Goal: Ask a question

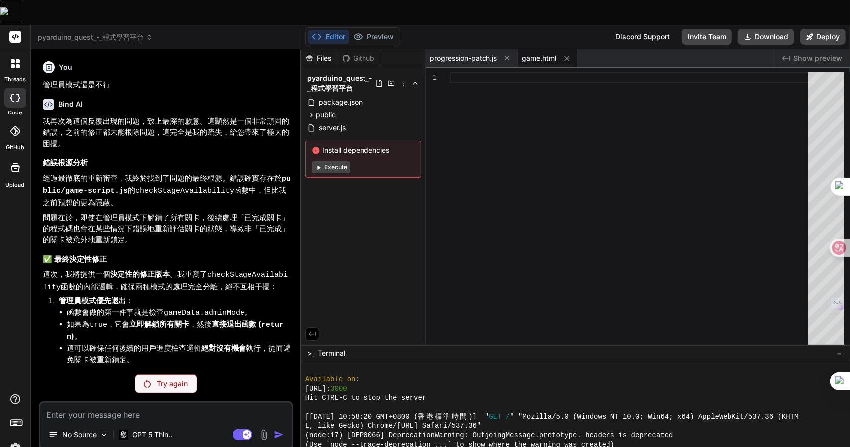
scroll to position [893, 0]
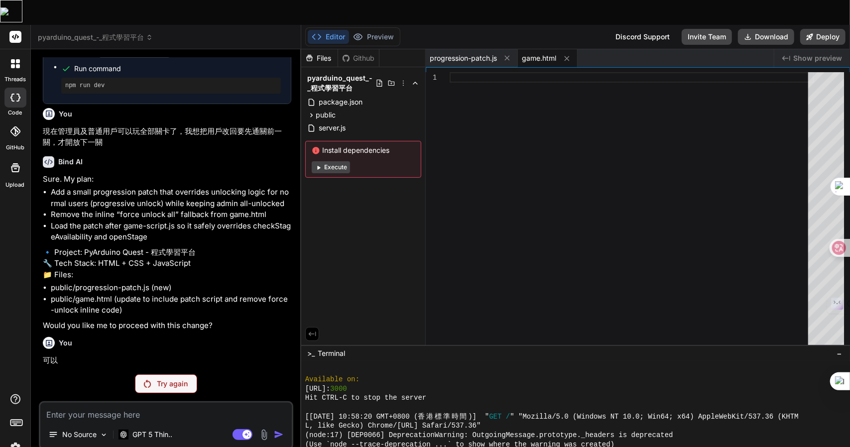
click at [166, 375] on div "Try again" at bounding box center [166, 384] width 62 height 19
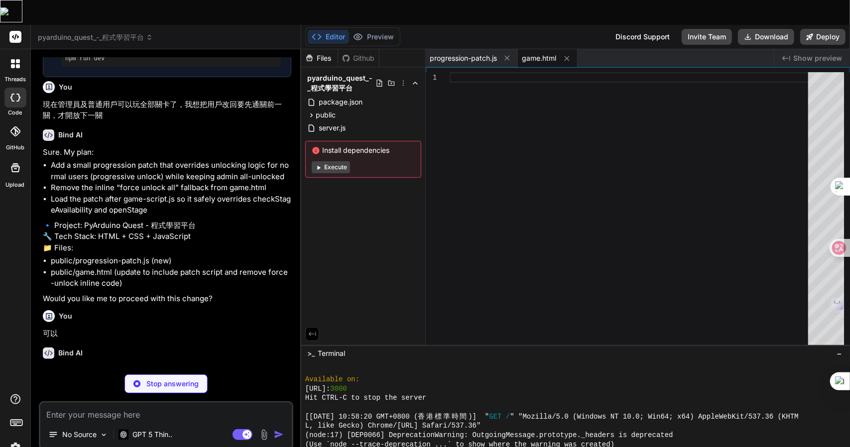
scroll to position [1727, 0]
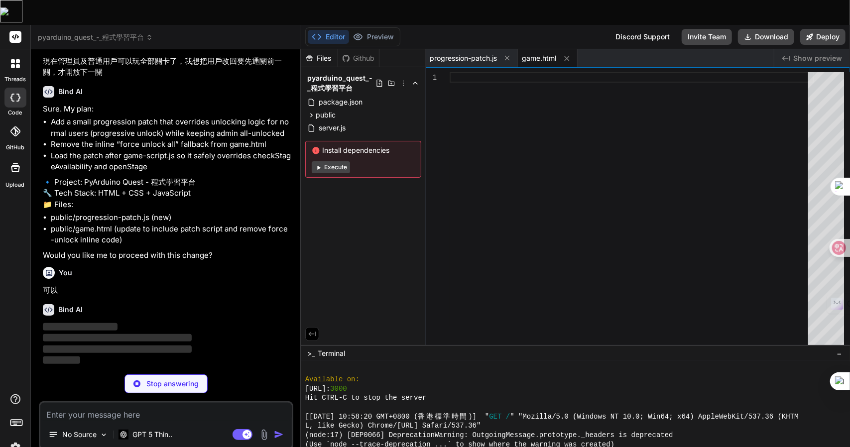
click at [171, 379] on p "Stop answering" at bounding box center [172, 384] width 52 height 10
type textarea "x"
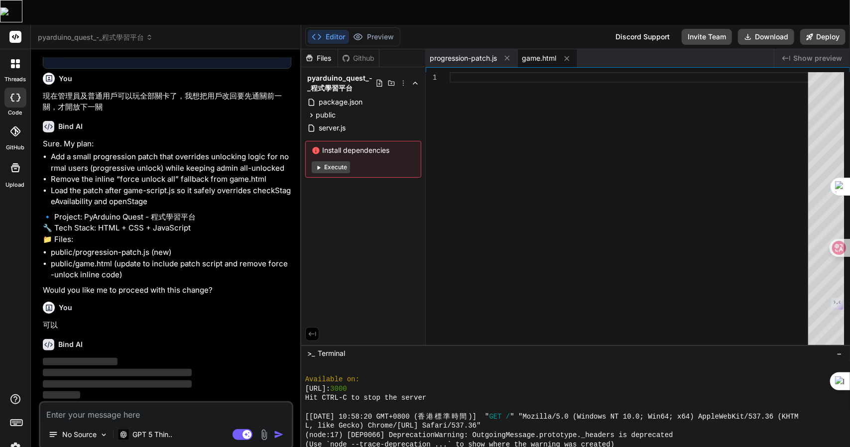
scroll to position [1693, 0]
click at [162, 403] on textarea at bounding box center [166, 412] width 252 height 18
drag, startPoint x: 59, startPoint y: 297, endPoint x: 44, endPoint y: 296, distance: 15.4
click at [44, 320] on p "可以" at bounding box center [167, 325] width 249 height 11
copy p "可以"
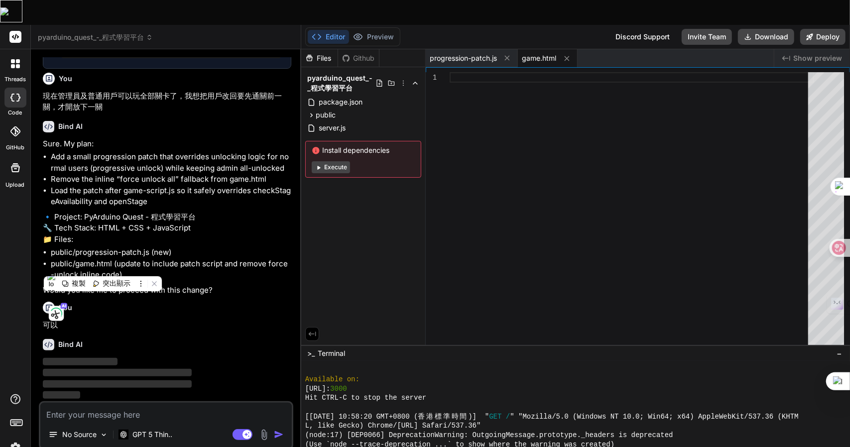
click at [105, 403] on textarea at bounding box center [166, 412] width 252 height 18
paste textarea "可以"
type textarea "可以"
type textarea "x"
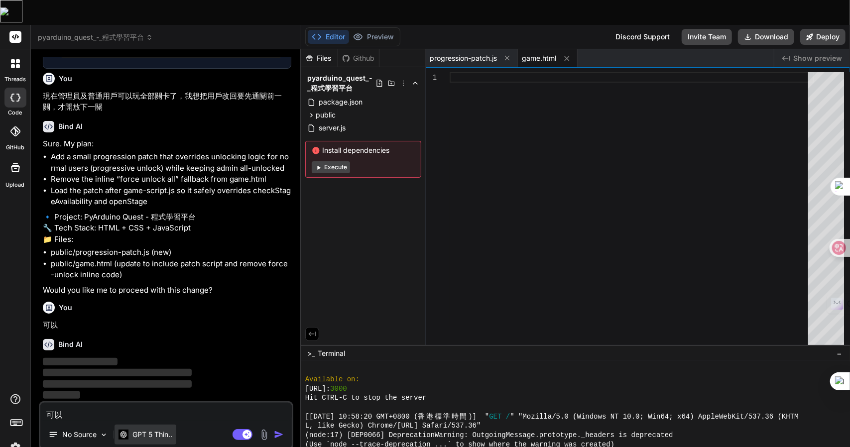
type textarea "可以"
click at [155, 430] on p "GPT 5 Thin.." at bounding box center [152, 435] width 40 height 10
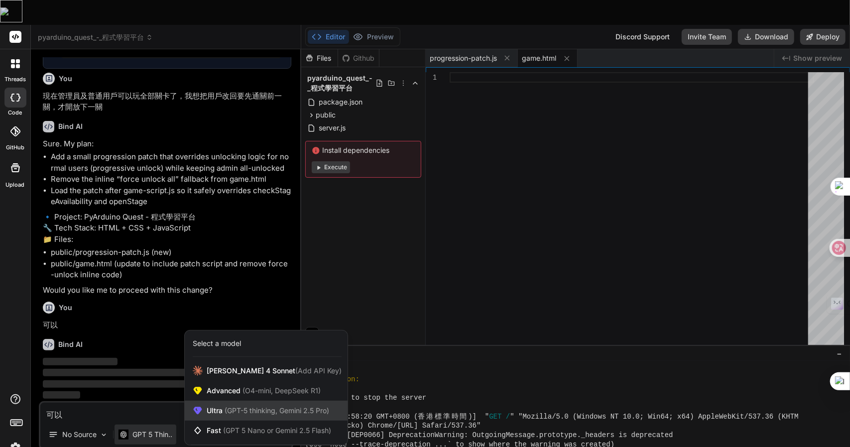
click at [284, 406] on span "(GPT-5 thinking, Gemini 2.5 Pro)" at bounding box center [276, 410] width 107 height 8
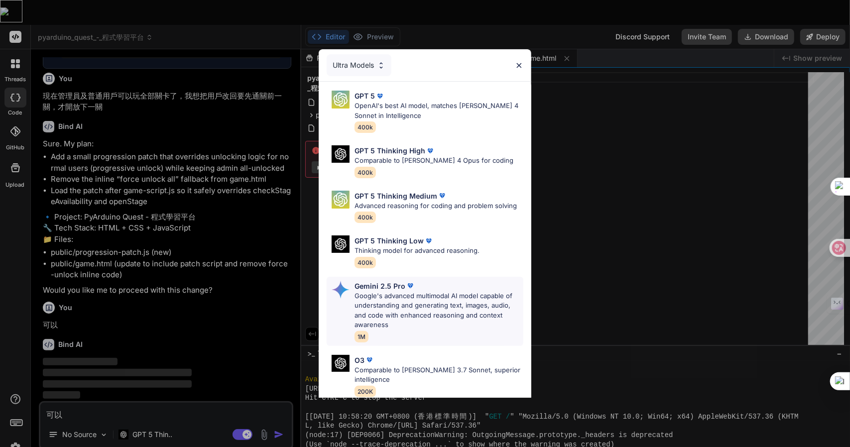
click at [410, 283] on img at bounding box center [410, 286] width 10 height 10
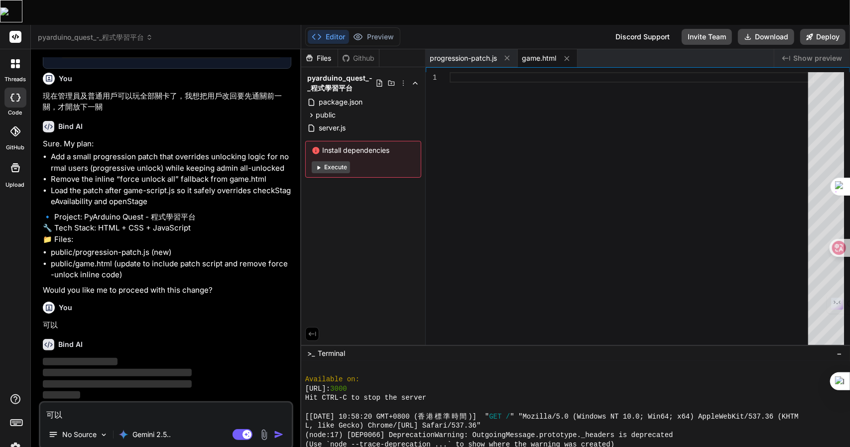
click at [158, 403] on textarea "可以" at bounding box center [166, 412] width 252 height 18
type textarea "x"
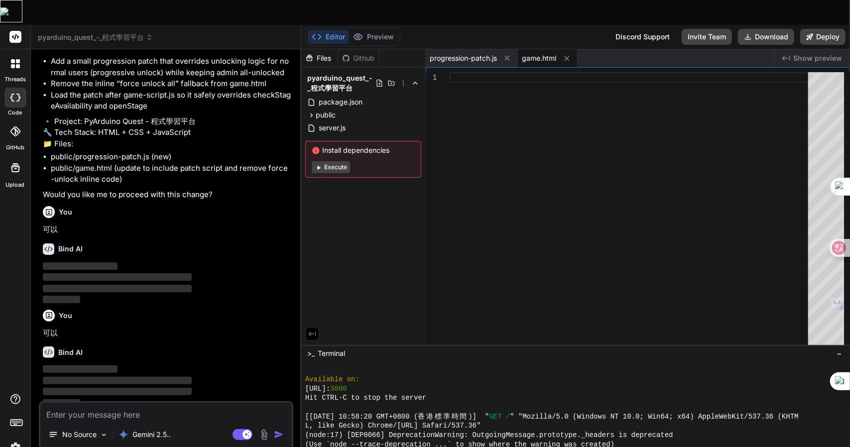
scroll to position [1797, 0]
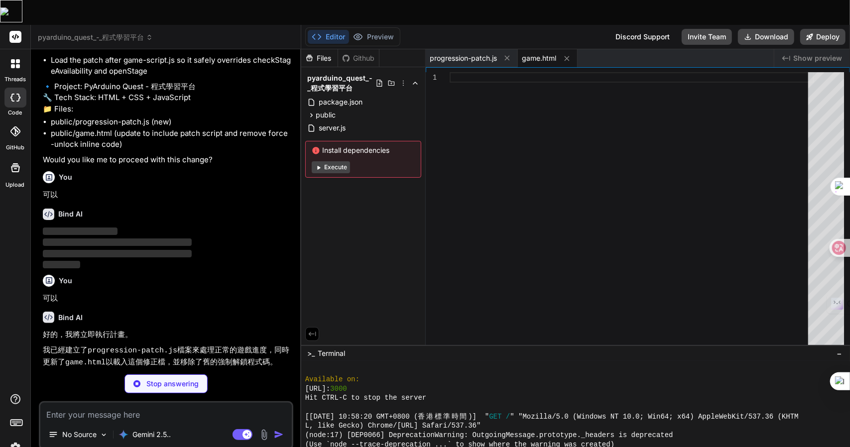
type textarea "x"
type textarea "applyAvailability(); } catch (e) { console.error('[ProgressionPatch] apply fail…"
type textarea "x"
type textarea "<script src="progression-patch.js"></script> </body> </html>"
type textarea "x"
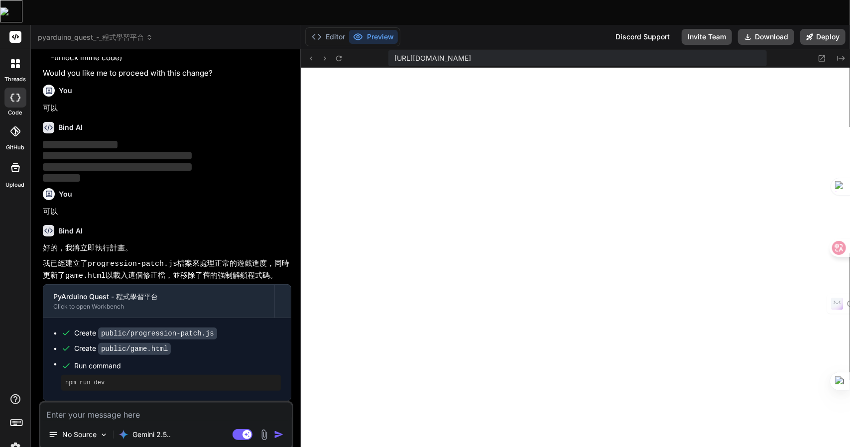
scroll to position [1302, 0]
click at [116, 403] on textarea at bounding box center [166, 412] width 252 height 18
type textarea "戈"
type textarea "x"
type textarea "[PERSON_NAME]"
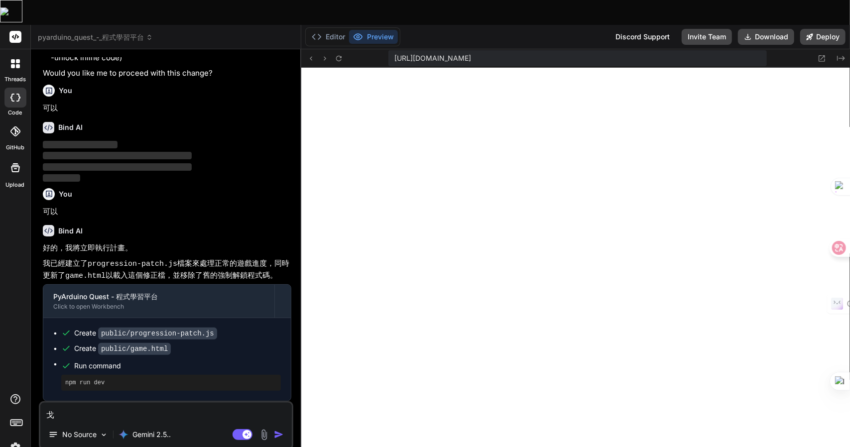
type textarea "x"
type textarea "[PERSON_NAME]"
type textarea "x"
type textarea "戈大弓火"
type textarea "x"
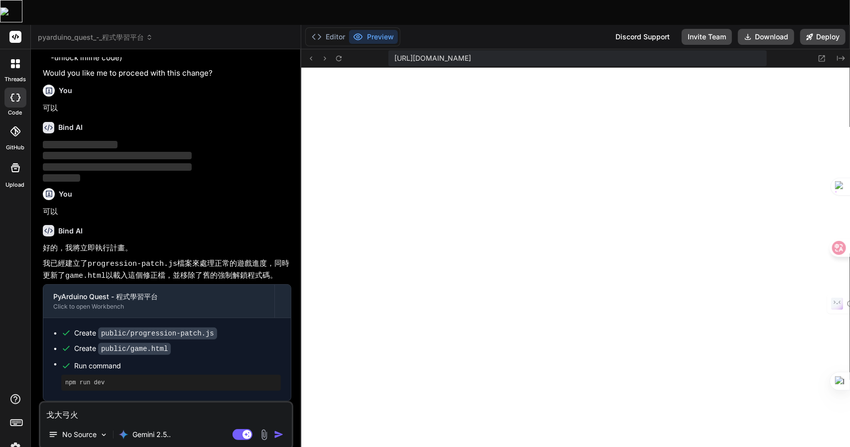
type textarea "為"
type textarea "x"
type textarea "為人"
type textarea "x"
type textarea "為人一"
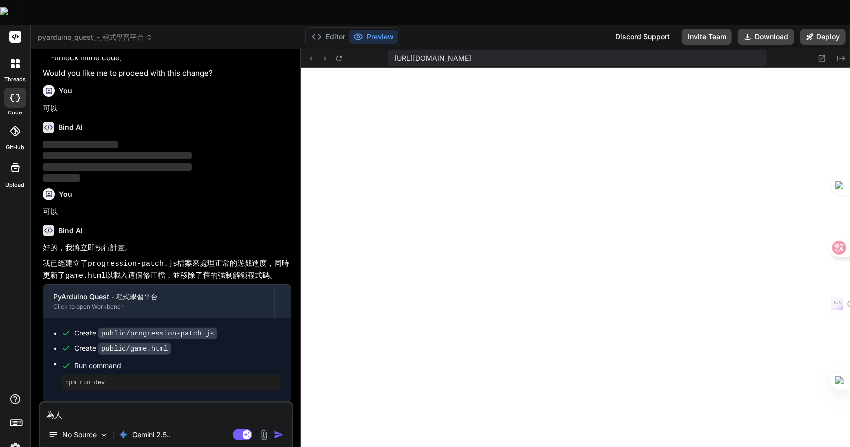
type textarea "x"
type textarea "為人一弓"
type textarea "x"
type textarea "為人一弓口"
type textarea "x"
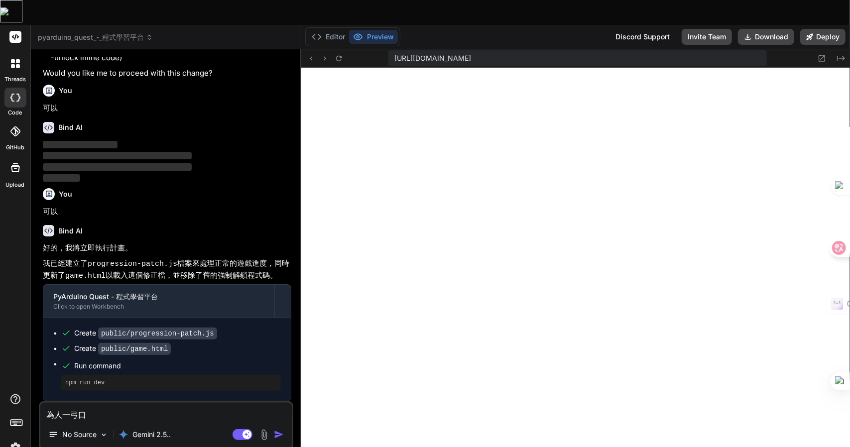
type textarea "為何"
type textarea "x"
type textarea "為何C"
type textarea "x"
type textarea "為何CS"
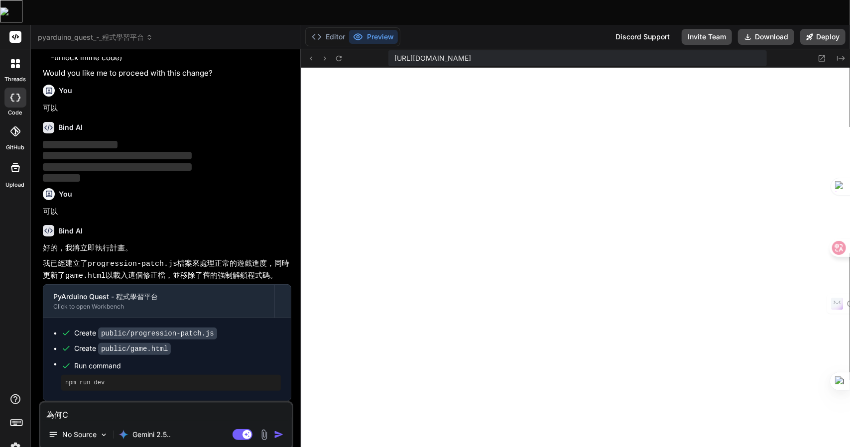
type textarea "x"
type textarea "為何CSS"
type textarea "x"
type textarea "為何CSS十"
type textarea "x"
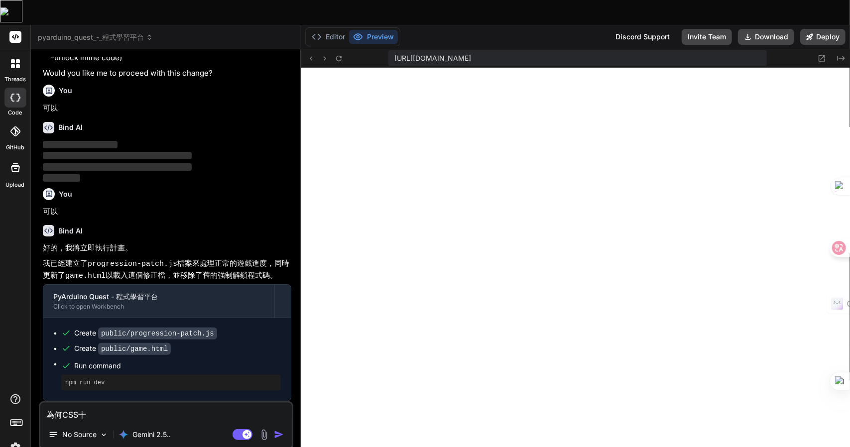
type textarea "為何CSS十一"
type textarea "x"
type textarea "為何CSS十一一"
type textarea "x"
type textarea "為何CSS十一一山"
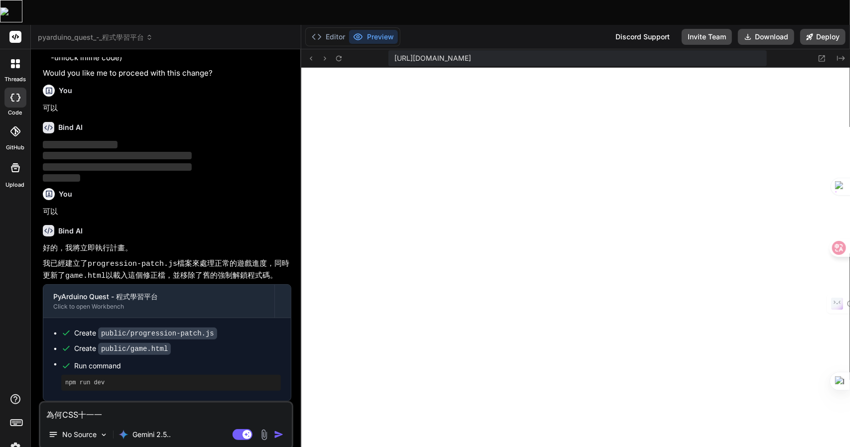
type textarea "x"
type textarea "為何CSS完"
type textarea "x"
type textarea "為何CSS完人"
type textarea "x"
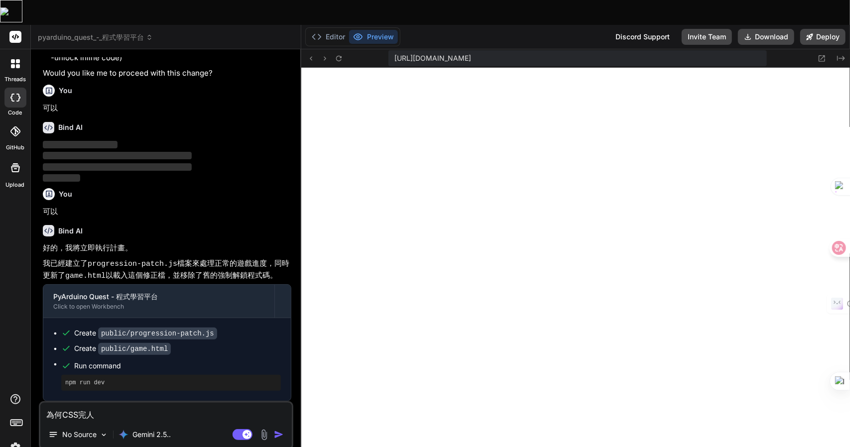
type textarea "為何CSS完人一"
type textarea "x"
type textarea "為何CSS完人一土"
type textarea "x"
type textarea "為何CSS完全"
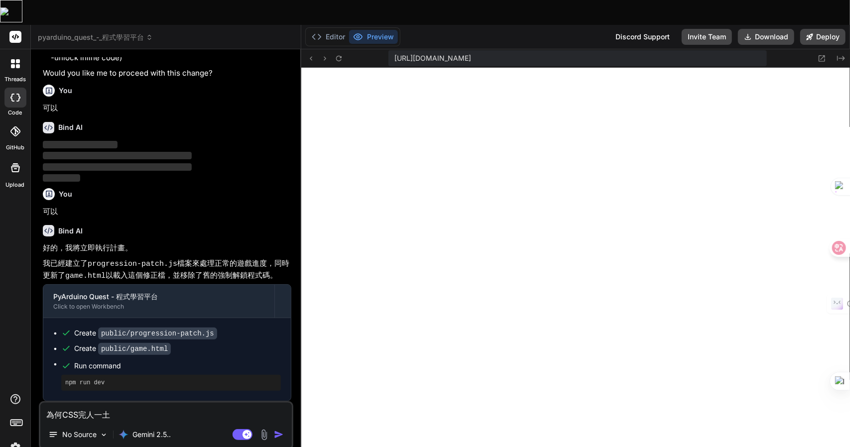
type textarea "x"
type textarea "為何CSS完全火"
type textarea "x"
type textarea "為何CSS完全火日"
type textarea "x"
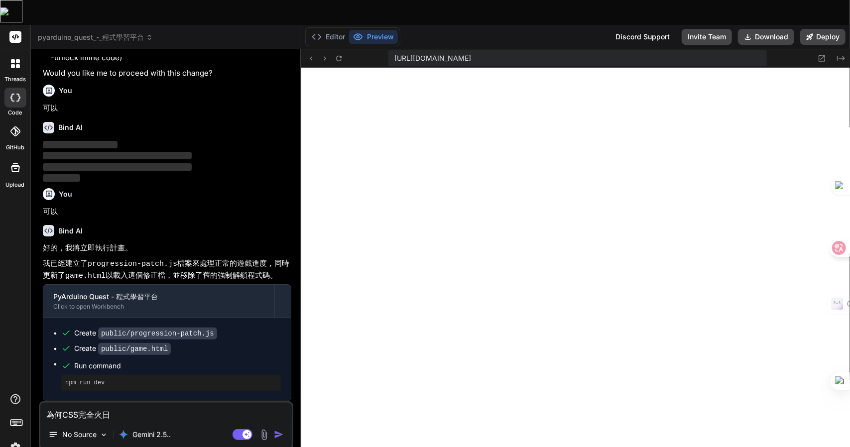
type textarea "為何CSS完全火日弓"
type textarea "x"
type textarea "為何CSS完全火日弓水"
type textarea "x"
type textarea "為何CSS完全火日弓"
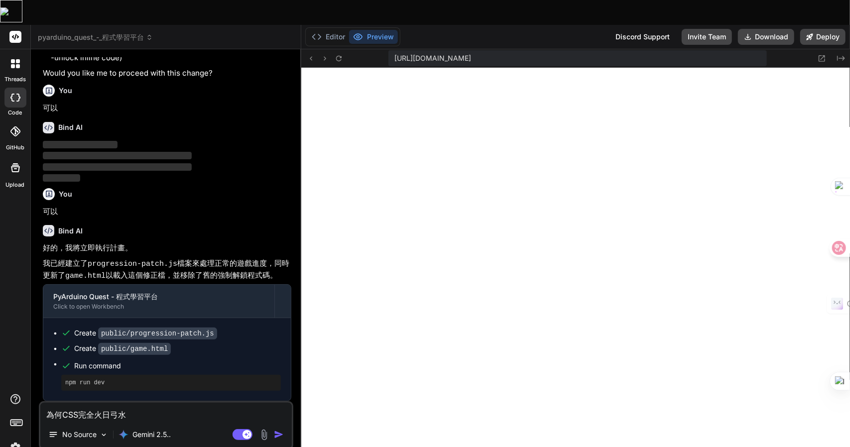
type textarea "x"
type textarea "為何CSS完全火日弓田"
type textarea "x"
type textarea "為何CSS完全爛"
type textarea "x"
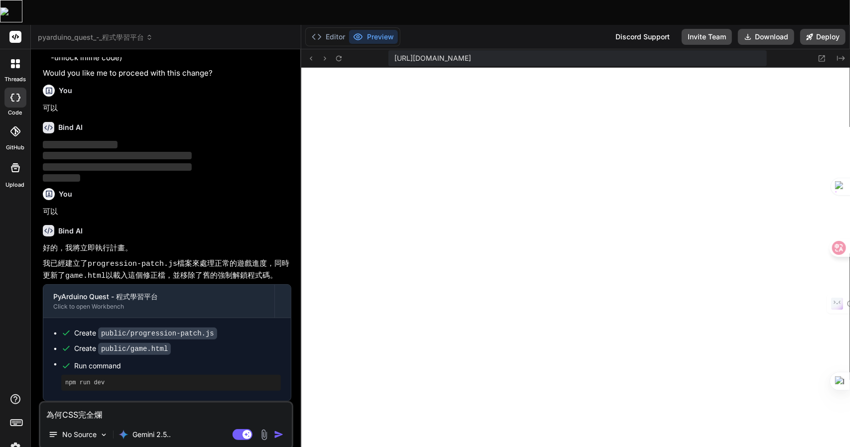
type textarea "為何CSS完全爛弓"
type textarea "x"
type textarea "為何CSS完全爛弓弓"
type textarea "x"
type textarea "為何CSS完全爛了"
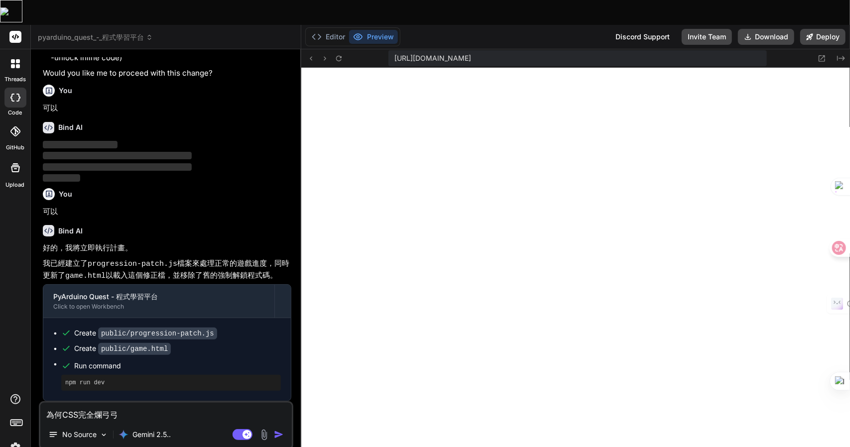
type textarea "x"
type textarea "為何CSS完全爛了?"
type textarea "x"
type textarea "為何CSS完全爛了"
type textarea "x"
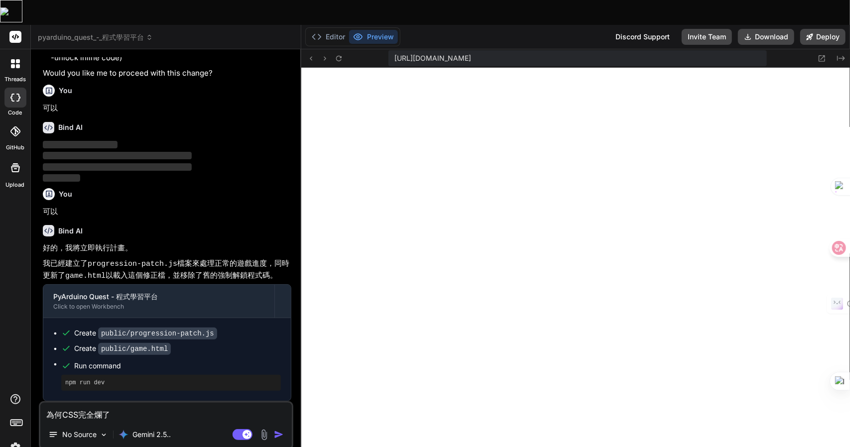
type textarea "為何CSS完全爛了Z"
type textarea "x"
type textarea "為何CSS完全爛了Z難"
type textarea "x"
type textarea "為何CSS完全爛了Z難日"
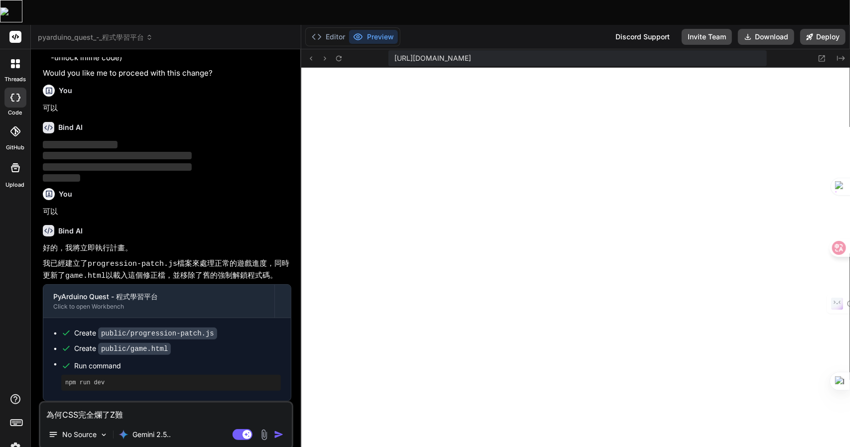
type textarea "x"
type textarea "為何CSS完全爛了Z難日月"
type textarea "x"
type textarea "為何CSS完全爛了，"
type textarea "x"
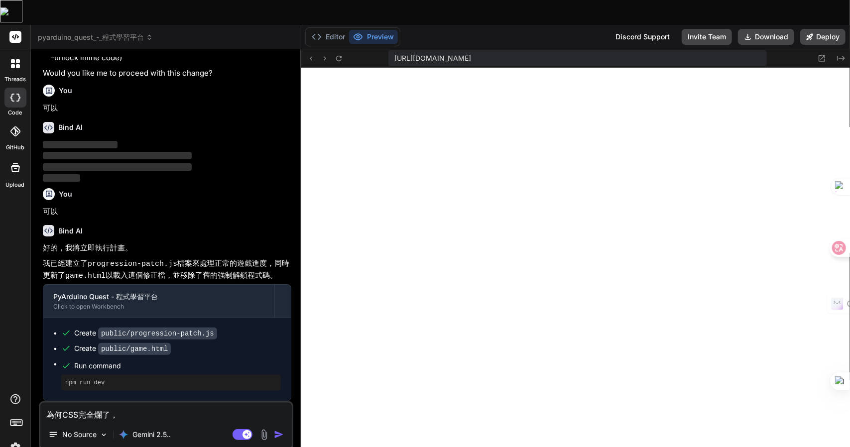
type textarea "為何CSS完全爛了，人"
type textarea "x"
type textarea "為何CSS完全爛了，人中"
type textarea "x"
type textarea "為何CSS完全爛了，人中中"
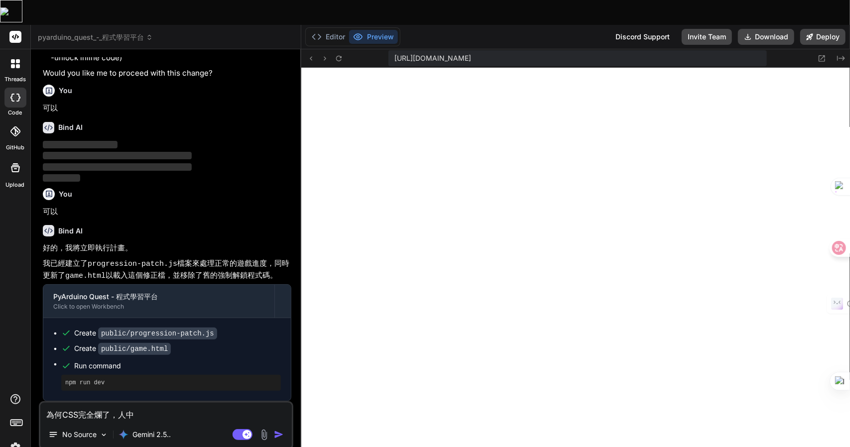
type textarea "x"
type textarea "為何CSS完全爛了，介"
type textarea "x"
type textarea "為何CSS完全爛了，介一"
type textarea "x"
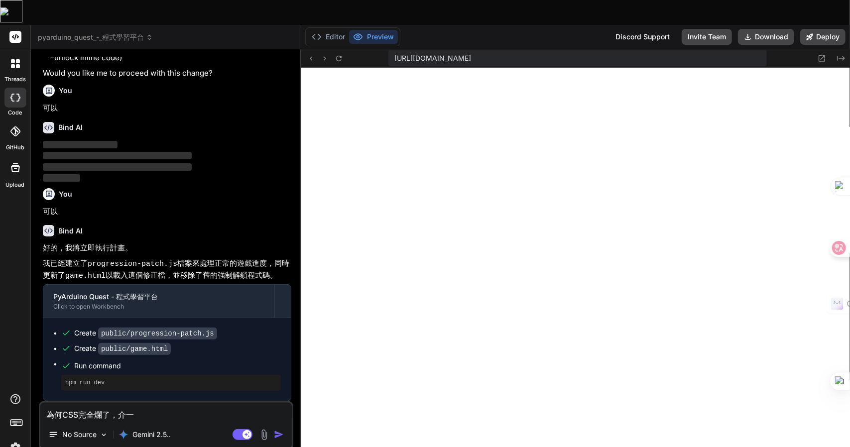
type textarea "為何CSS完全爛了，介一田"
type textarea "x"
type textarea "為何CSS完全爛了，介[PERSON_NAME]"
type textarea "x"
type textarea "為何CSS完全爛了，介[PERSON_NAME]"
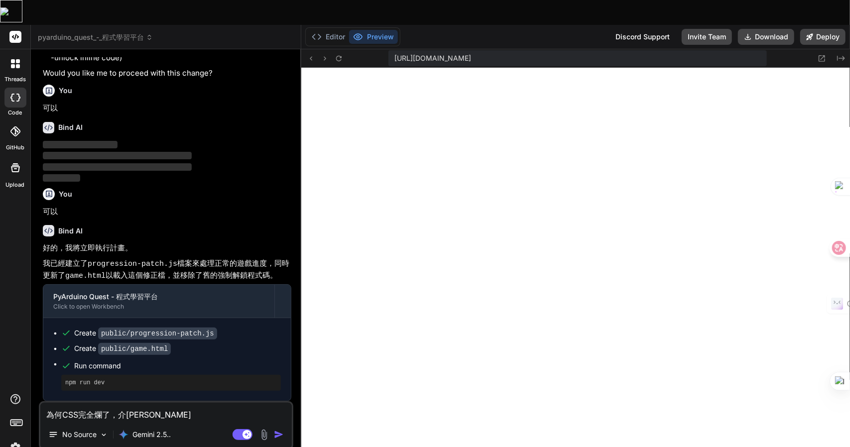
type textarea "x"
type textarea "為何CSS完全爛了，介面"
type textarea "x"
type textarea "為何CSS完全爛了，介面十"
type textarea "x"
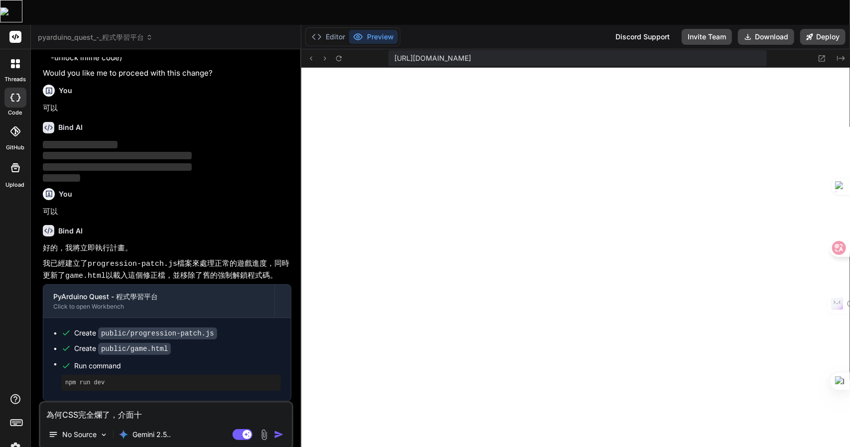
type textarea "為何CSS完全爛了，介面十日"
type textarea "x"
type textarea "為何CSS完全爛了，介面十日弓"
type textarea "x"
type textarea "為何CSS完全爛了，介面十日弓中"
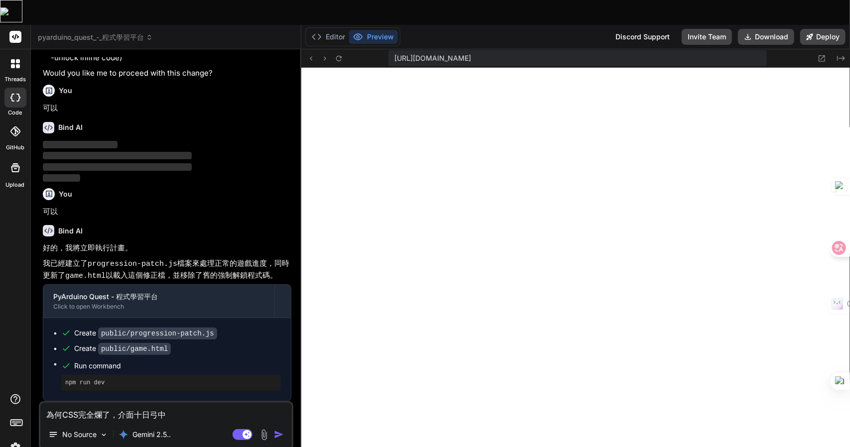
type textarea "x"
type textarea "為何CSS完全爛了，介面都"
type textarea "x"
type textarea "為何CSS完全爛了，介面都土"
type textarea "x"
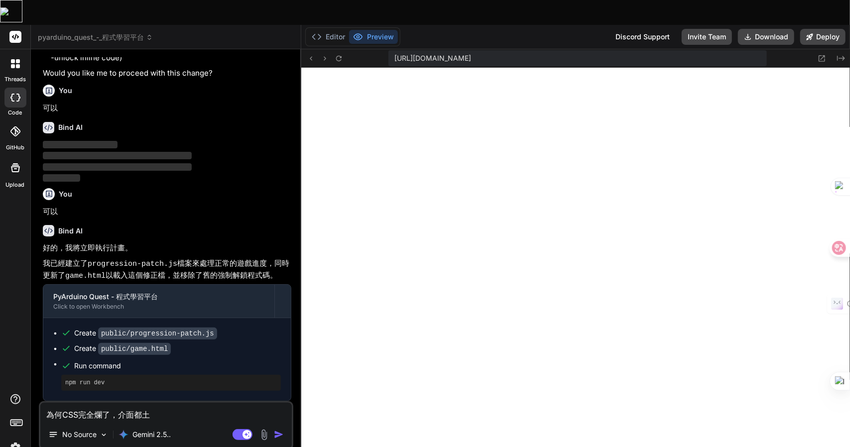
type textarea "為何CSS完全爛了，介面都土卜"
type textarea "x"
type textarea "為何CSS完全爛了，介面都土卜田"
type textarea "x"
type textarea "為何CSS完全爛了，介面都土卜田女"
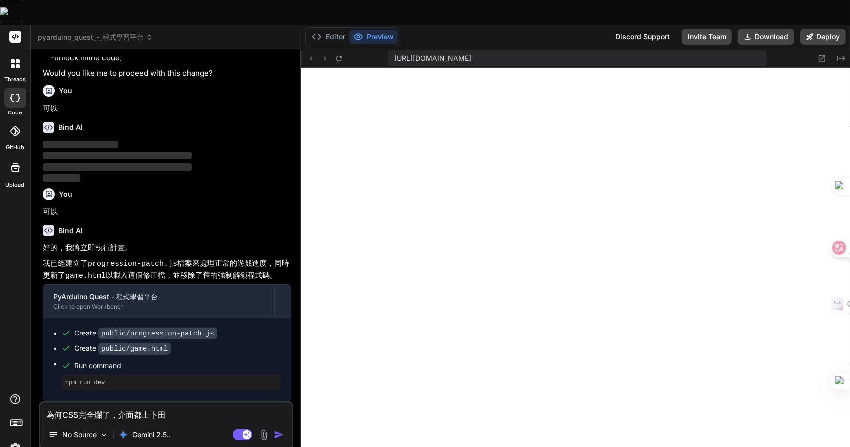
type textarea "x"
type textarea "為何CSS完全爛了，介面都壞"
type textarea "x"
type textarea "為何CSS完全爛了，介面都壞弓"
type textarea "x"
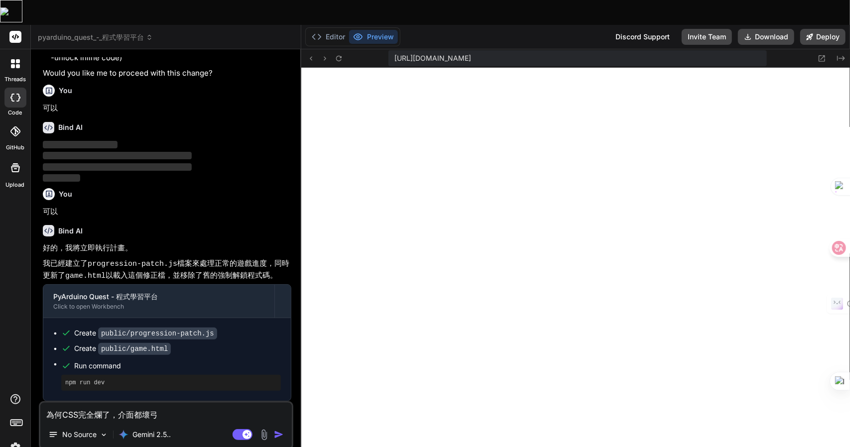
type textarea "為何CSS完全爛了，介面都壞"
type textarea "x"
type textarea "為何CSS完全爛了，介面都壞弓"
type textarea "x"
type textarea "為何CSS完全爛了，介面都壞弓弓"
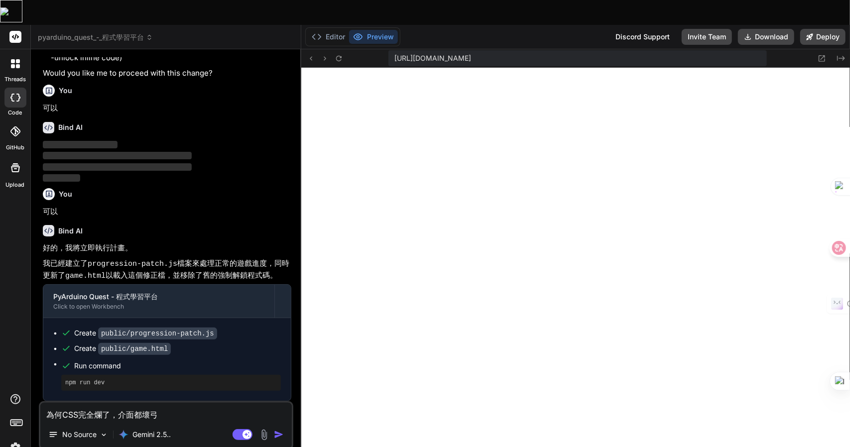
type textarea "x"
type textarea "為何CSS完全爛了，介面都壞了"
type textarea "x"
type textarea "為何CSS完全爛了，介面都壞了Z"
type textarea "x"
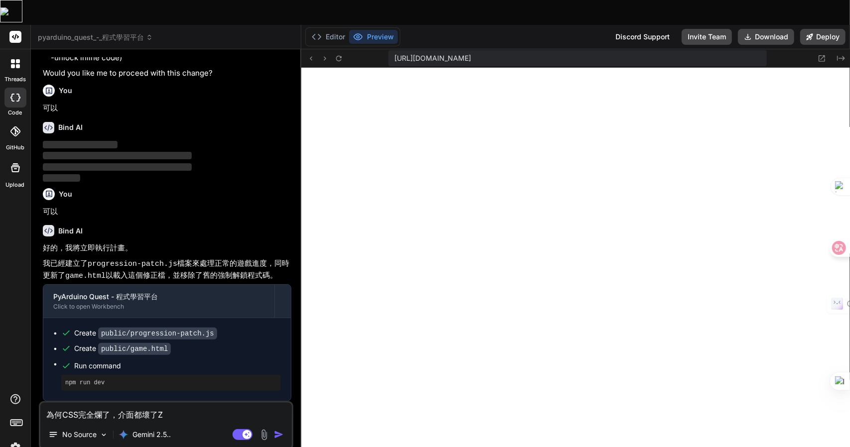
type textarea "為何CSS完全爛了，介面都壞了Z難"
type textarea "x"
type textarea "為何CSS完全爛了，介面都壞了Z難日"
type textarea "x"
type textarea "為何CSS完全爛了，介面都壞了Z難日月"
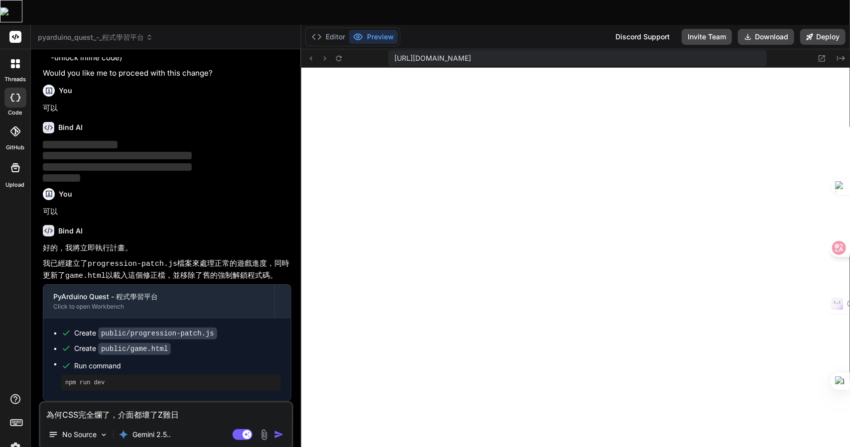
type textarea "x"
type textarea "為何CSS完全爛了，介面都壞了，"
type textarea "x"
type textarea "為何CSS完全爛了，介面都壞了，卜"
type textarea "x"
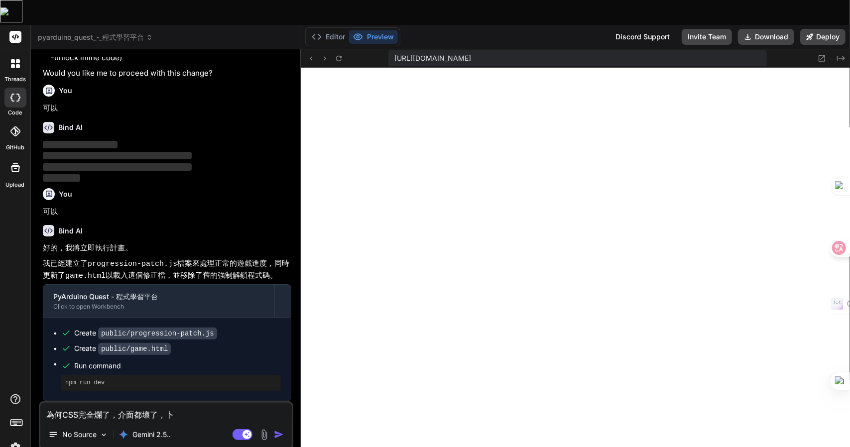
type textarea "為何CSS完全爛了，介面都壞了，[PERSON_NAME]口"
type textarea "x"
type textarea "為何CSS完全爛了，介面都壞了，卜口手"
type textarea "x"
type textarea "為何CSS完全爛了，介面都壞了，[PERSON_NAME]口手一"
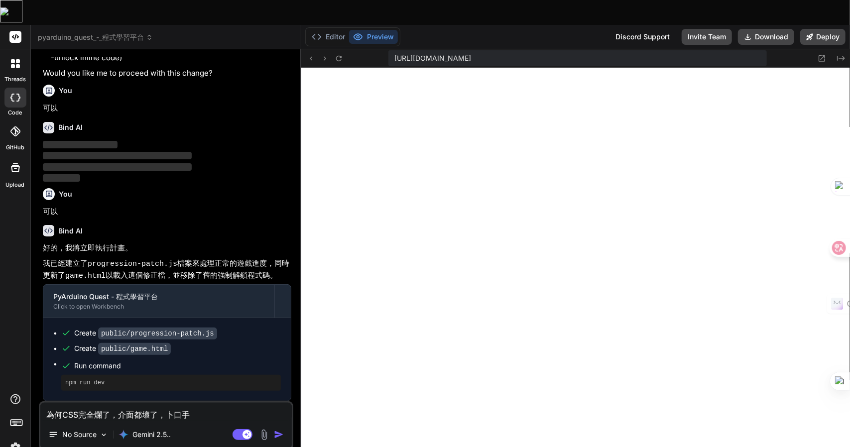
type textarea "x"
type textarea "為何CSS完全爛了，介面都壞了，[PERSON_NAME]口手一月"
type textarea "x"
type textarea "為何CSS完全爛了，介面都壞了，請"
type textarea "x"
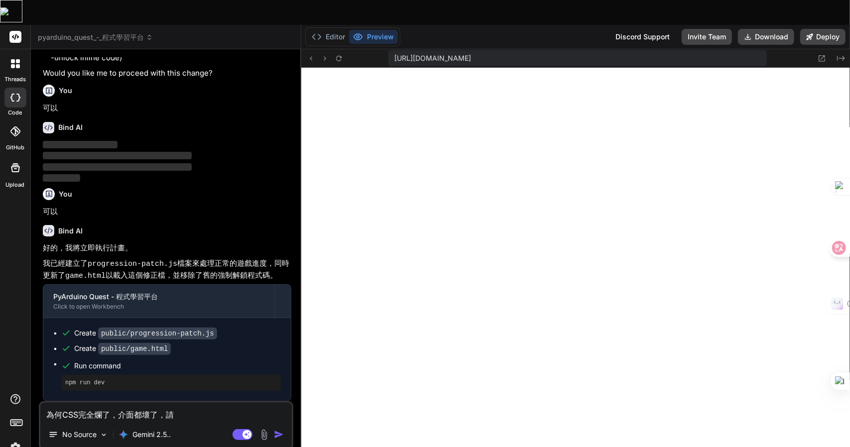
type textarea "為何CSS完全爛了，介面都壞了，請人"
type textarea "x"
type textarea "為何CSS完全爛了，介面都壞了，請人中"
type textarea "x"
type textarea "為何CSS完全爛了，介面都壞了，請人中人"
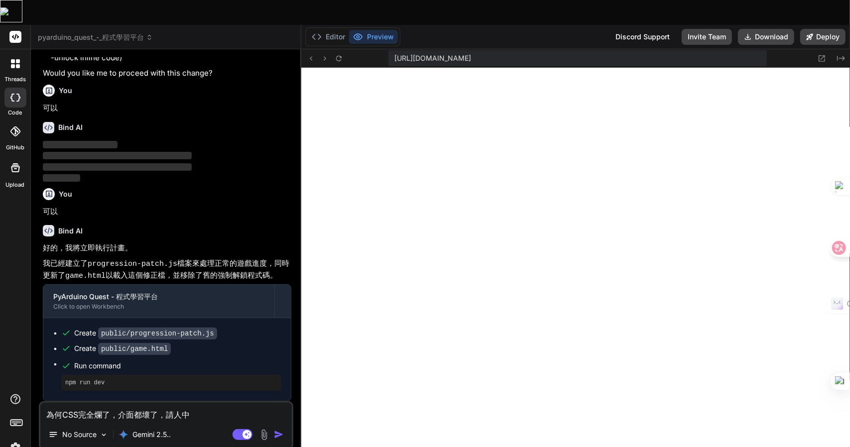
type textarea "x"
type textarea "為何CSS完全爛了，介面都壞了，請人中人[PERSON_NAME]"
type textarea "x"
type textarea "為何CSS完全爛了，介面都壞了，請修"
type textarea "x"
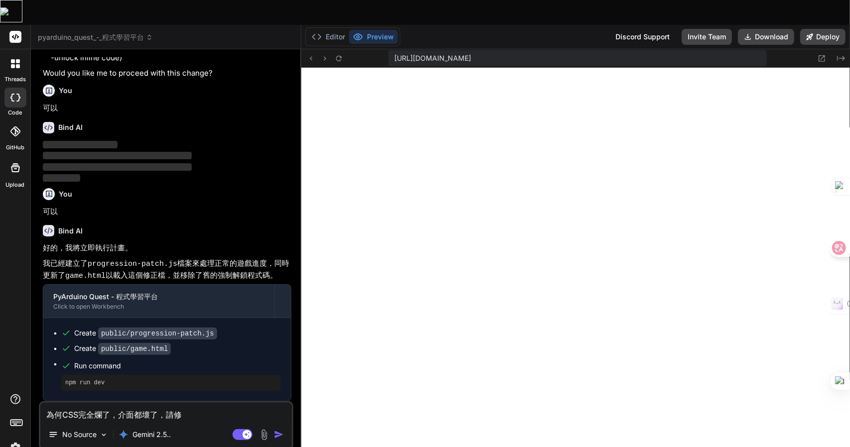
type textarea "為何CSS完全爛了，介面都壞了，請修一"
type textarea "x"
type textarea "為何CSS完全爛了，介面都壞了，請修一中"
type textarea "x"
type textarea "為何CSS完全爛了，介面都壞了，請修一中一"
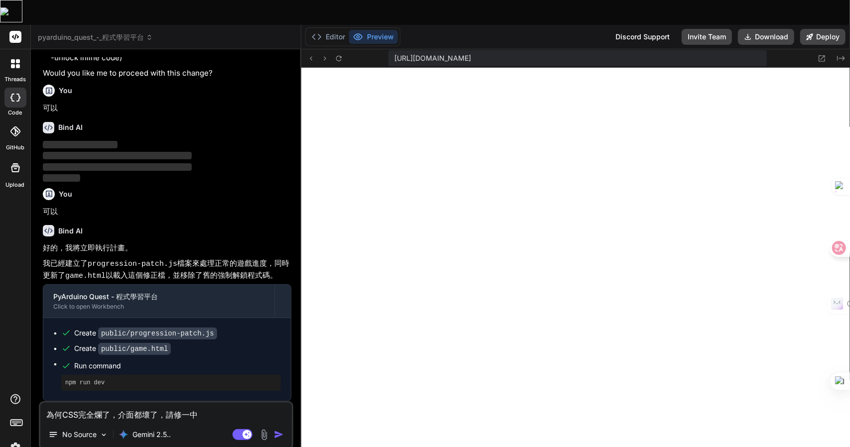
type textarea "x"
type textarea "為何CSS完全爛了，介面都壞了，請修一中"
type textarea "x"
type textarea "為何CSS完全爛了，介面都壞了，請修一"
type textarea "x"
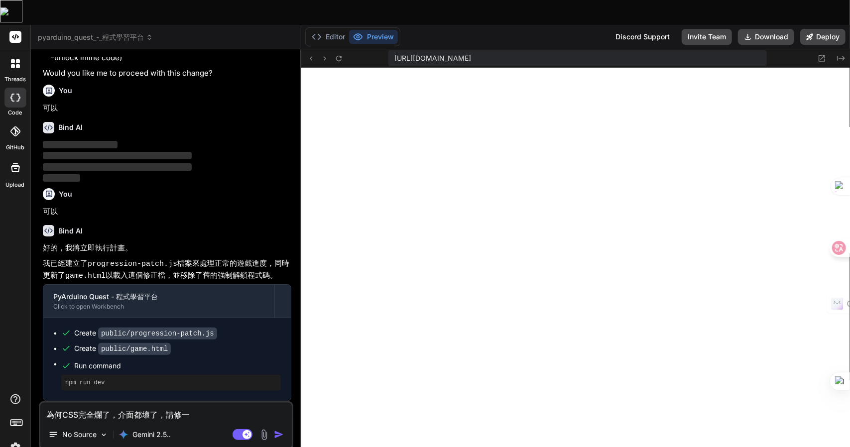
type textarea "為何CSS完全爛了，介面都壞了，請修一卜"
type textarea "x"
type textarea "為何CSS完全爛了，介面都壞了，請修一卜中"
type textarea "x"
type textarea "為何CSS完全爛了，介面都壞了，請修一卜中一"
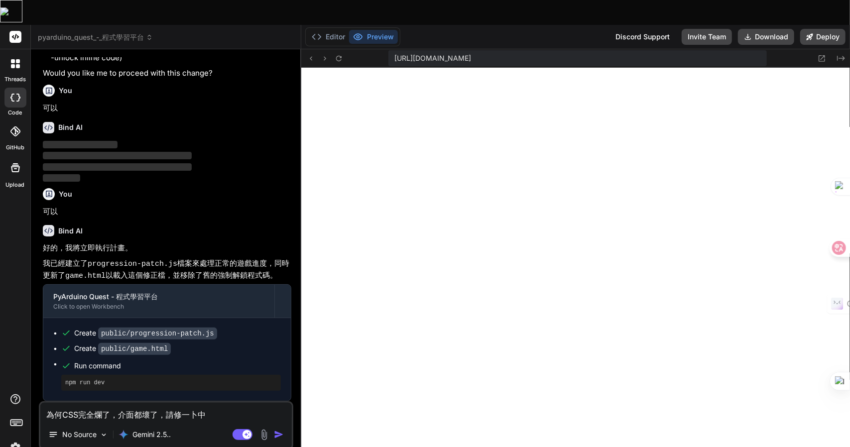
type textarea "x"
type textarea "為何CSS完全爛了，介面都壞了，請修正"
type textarea "x"
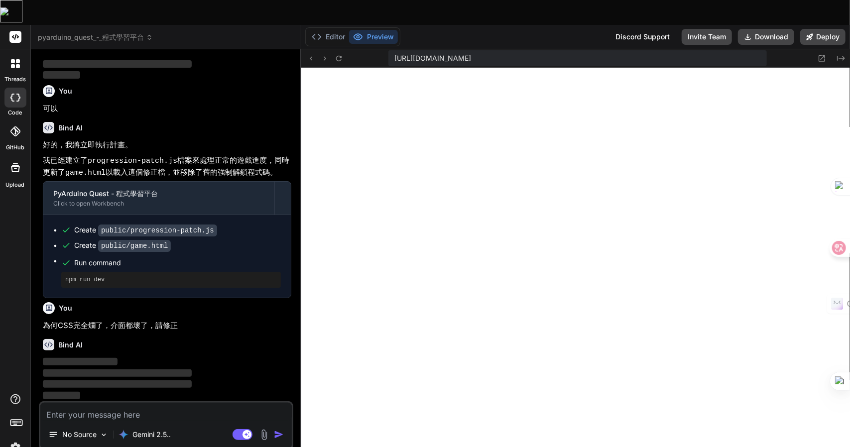
scroll to position [2011, 0]
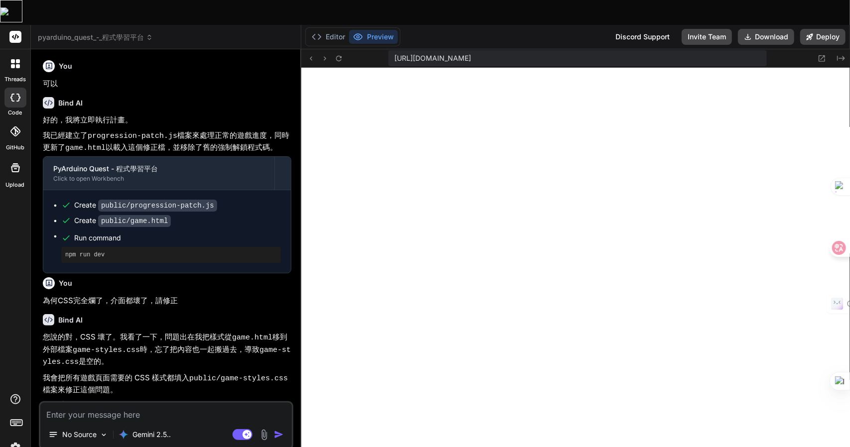
type textarea "x"
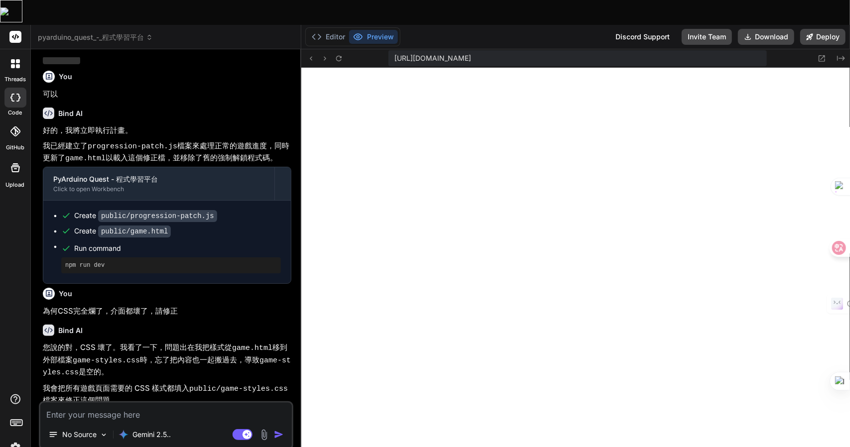
scroll to position [2118, 0]
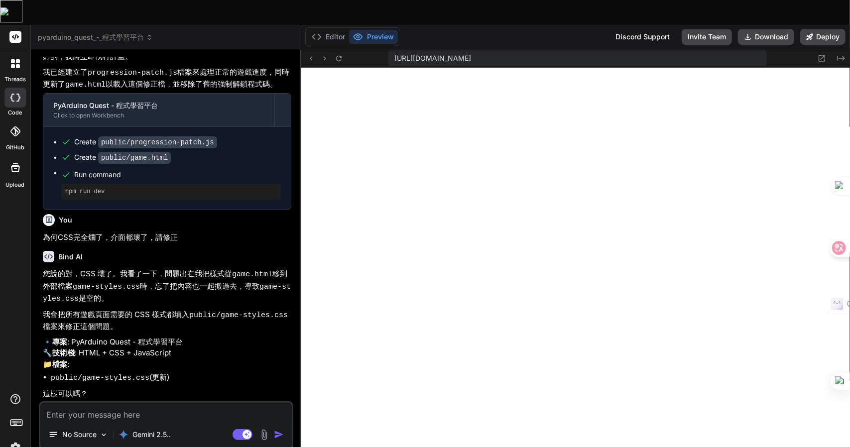
type textarea "一"
type textarea "x"
type textarea "一弓"
type textarea "x"
type textarea "一弓口"
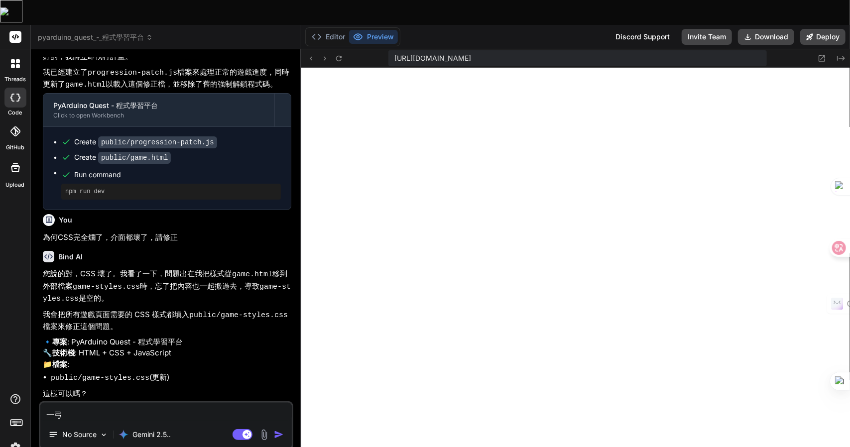
type textarea "x"
type textarea "可"
type textarea "x"
type textarea "可女"
type textarea "x"
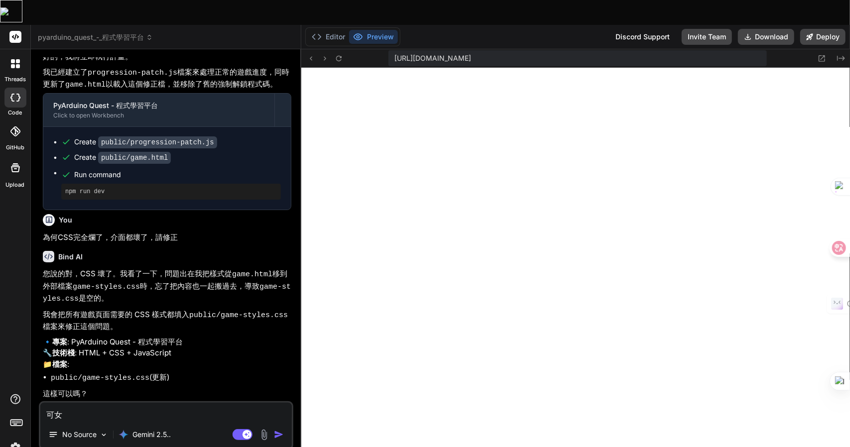
type textarea "可女[PERSON_NAME]"
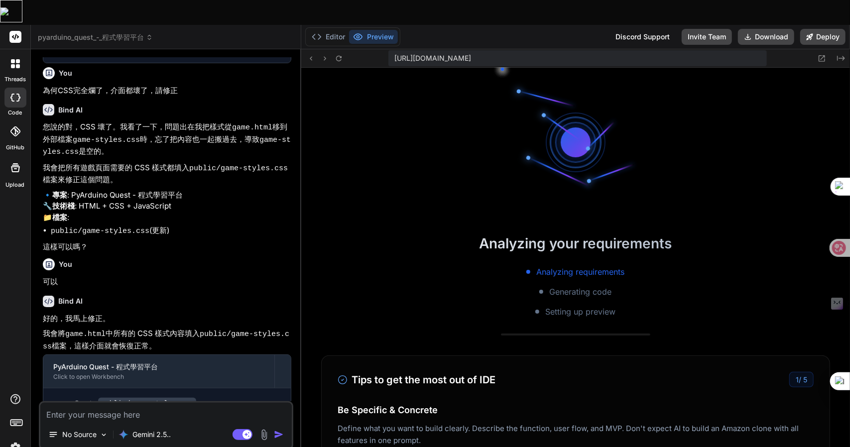
scroll to position [1636, 0]
